Goal: Find specific page/section: Find specific page/section

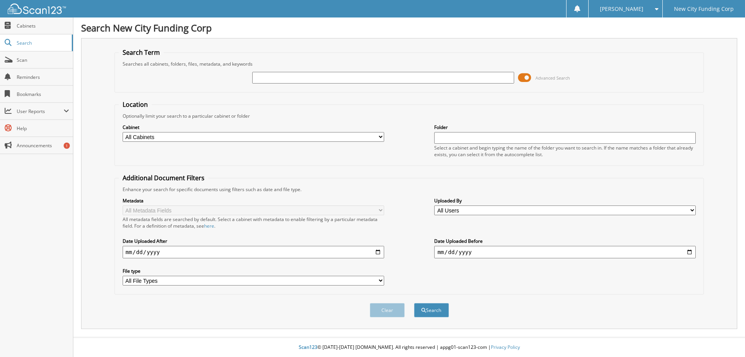
click at [522, 78] on span at bounding box center [524, 78] width 13 height 12
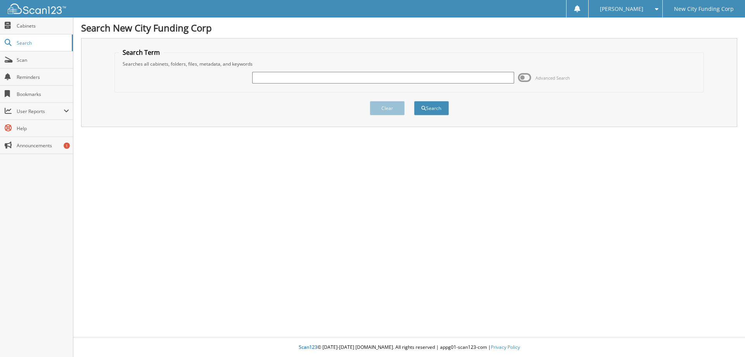
click at [507, 75] on input "text" at bounding box center [383, 78] width 262 height 12
type input "197314"
click at [414, 101] on button "Search" at bounding box center [431, 108] width 35 height 14
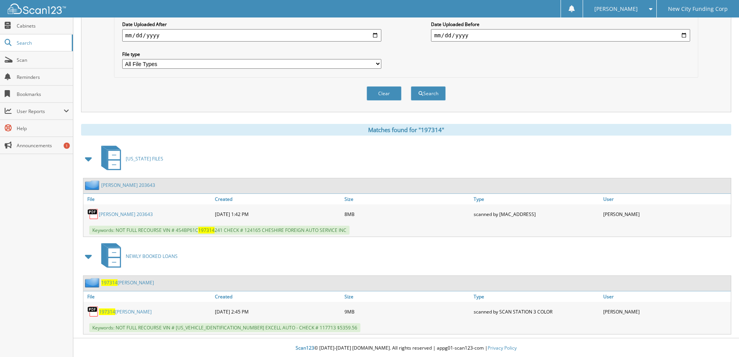
scroll to position [218, 0]
click at [117, 312] on link "197314 [PERSON_NAME]" at bounding box center [125, 310] width 53 height 7
